Goal: Task Accomplishment & Management: Use online tool/utility

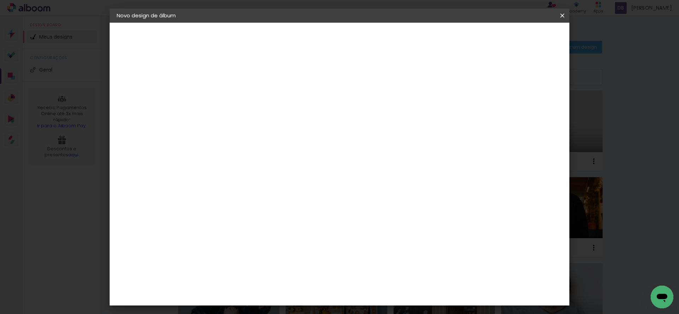
click at [562, 15] on iron-icon at bounding box center [562, 15] width 8 height 7
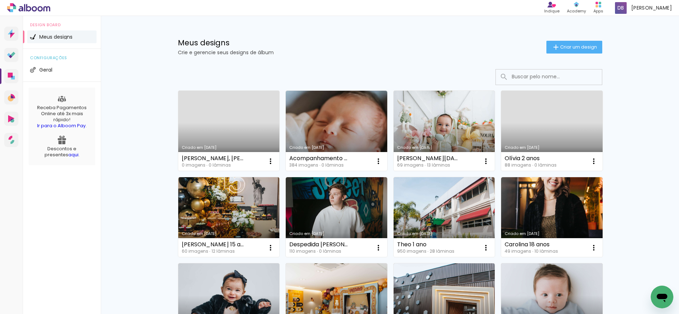
click at [540, 77] on input at bounding box center [558, 76] width 101 height 15
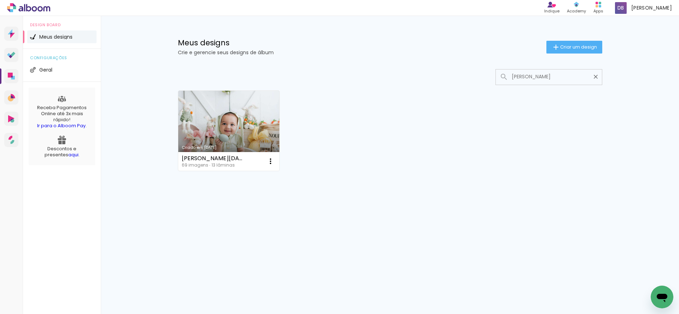
type input "[PERSON_NAME]"
type paper-input "[PERSON_NAME]"
click at [237, 120] on link "Criado em [DATE]" at bounding box center [229, 131] width 102 height 80
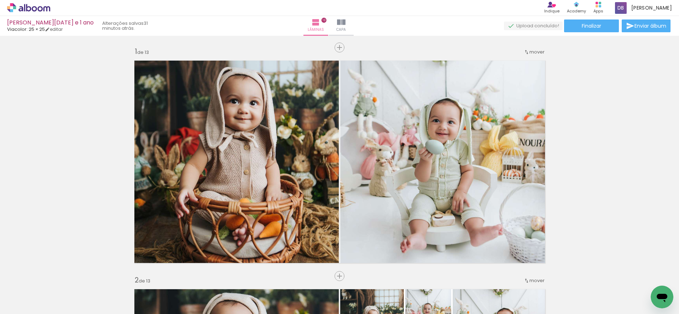
scroll to position [1449, 0]
